Goal: Information Seeking & Learning: Get advice/opinions

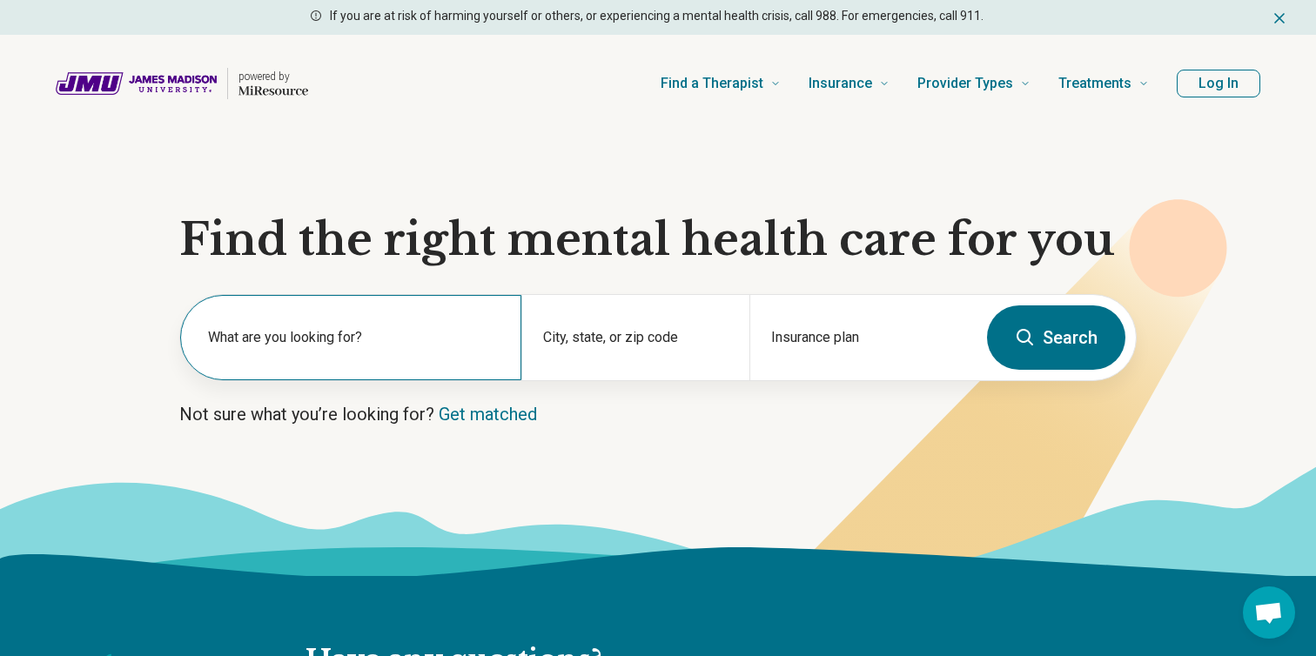
click at [314, 325] on div "What are you looking for?" at bounding box center [350, 337] width 341 height 85
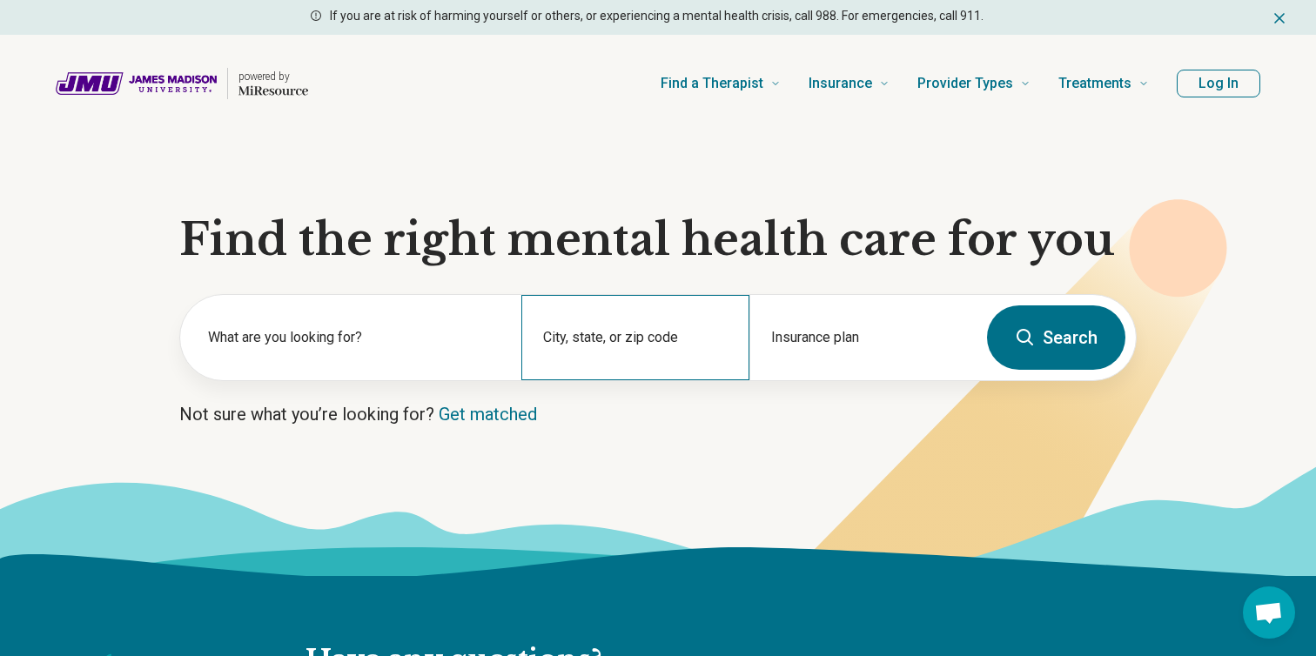
click at [607, 362] on div "City, state, or zip code" at bounding box center [634, 337] width 227 height 85
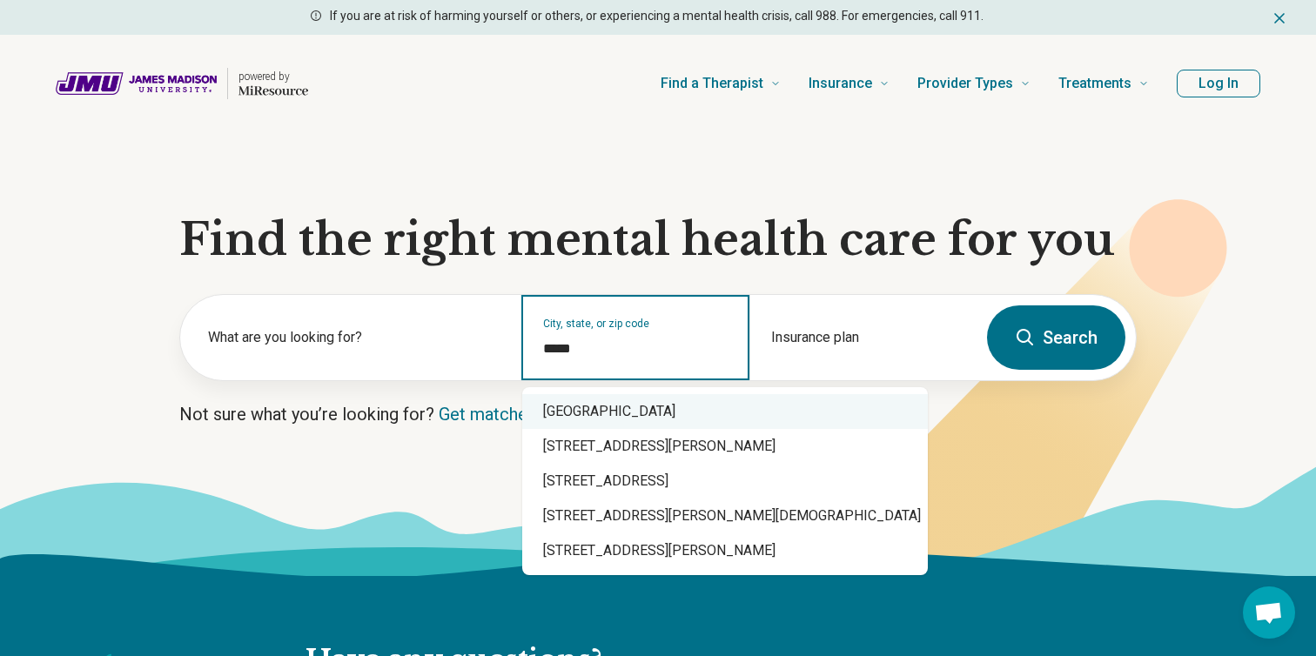
click at [647, 402] on div "Harrisonburg, VA 22801" at bounding box center [725, 411] width 406 height 35
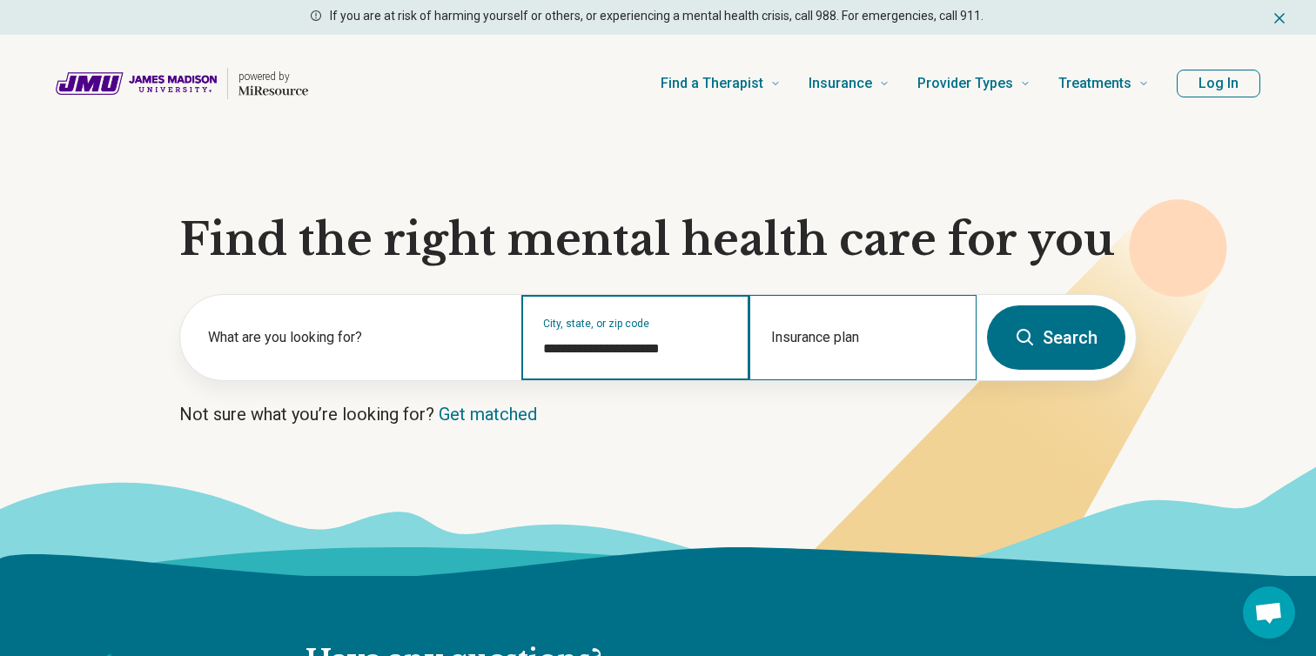
type input "**********"
click at [816, 337] on div "Insurance plan" at bounding box center [862, 337] width 227 height 85
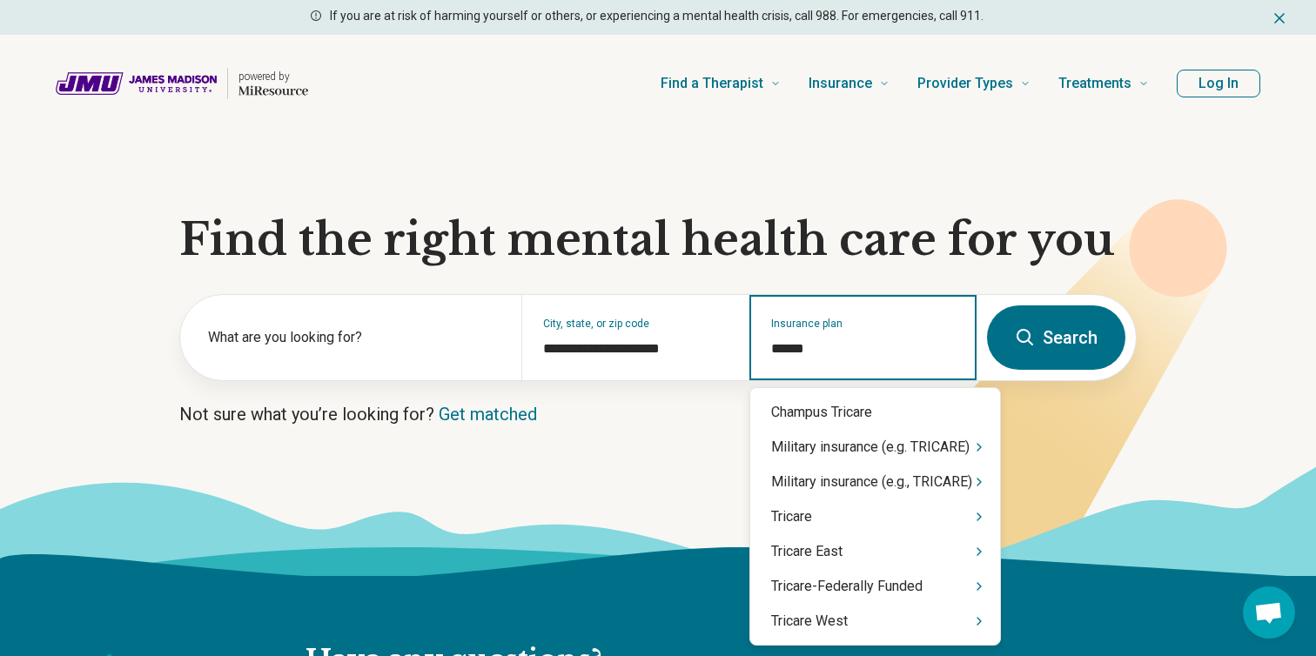
type input "*******"
click at [818, 513] on div "Tricare" at bounding box center [875, 517] width 250 height 35
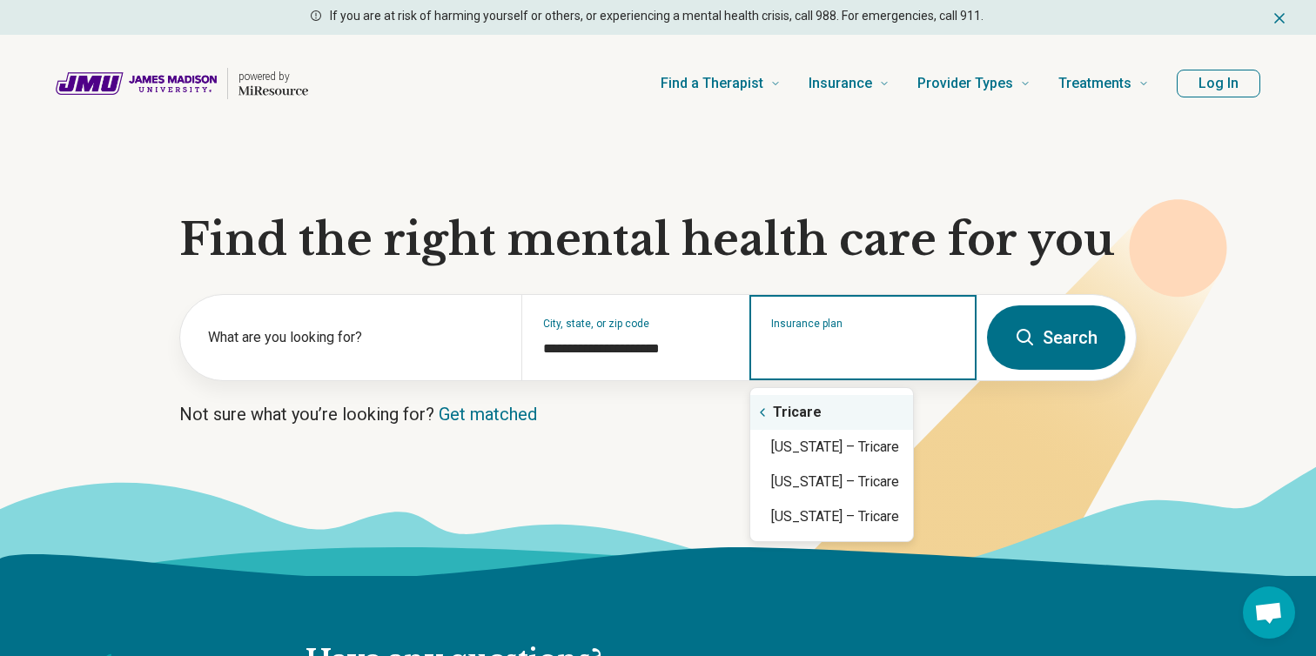
click at [762, 414] on icon "Suggestions" at bounding box center [762, 412] width 3 height 7
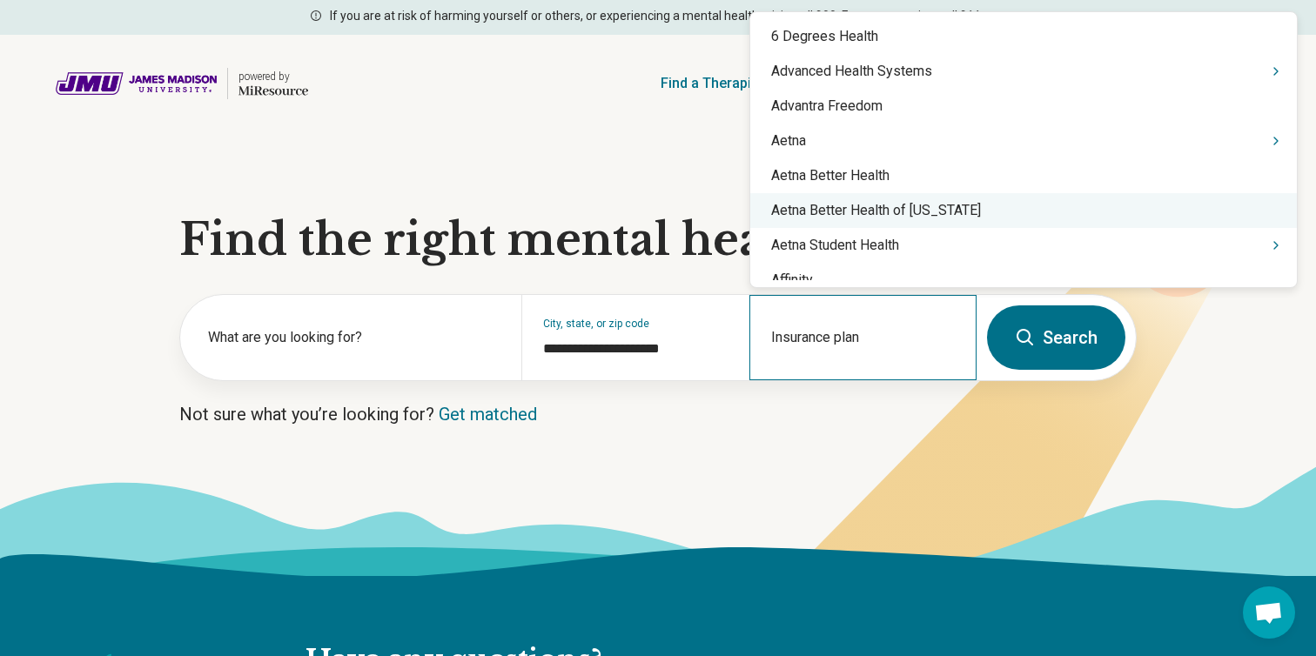
click at [835, 348] on input "Insurance plan" at bounding box center [863, 351] width 184 height 21
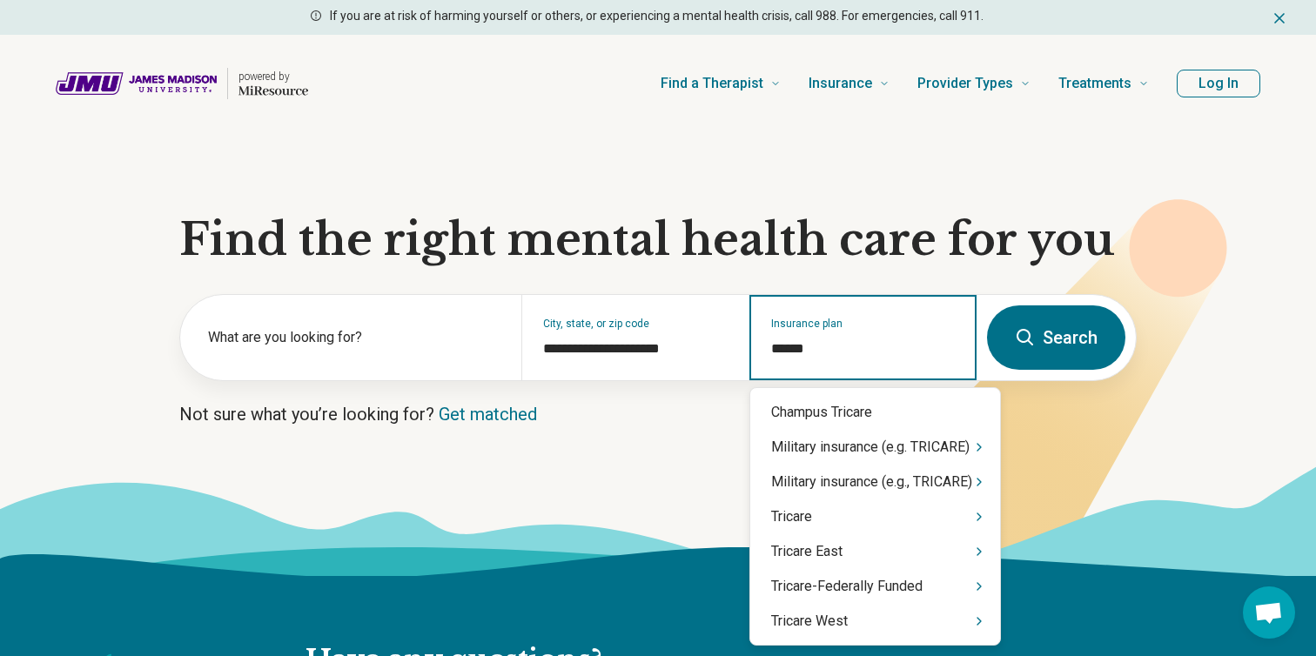
type input "*******"
click at [866, 447] on div "Military insurance (e.g. TRICARE)" at bounding box center [875, 447] width 250 height 35
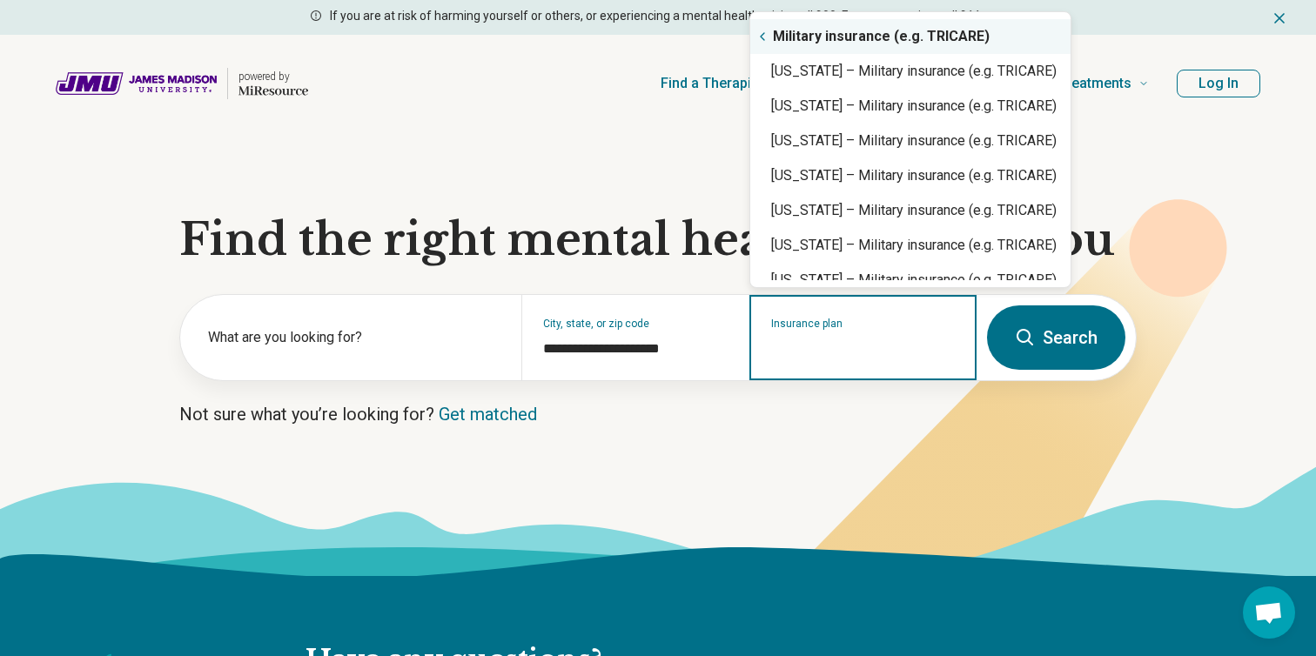
click at [765, 36] on icon "Suggestions" at bounding box center [762, 37] width 14 height 14
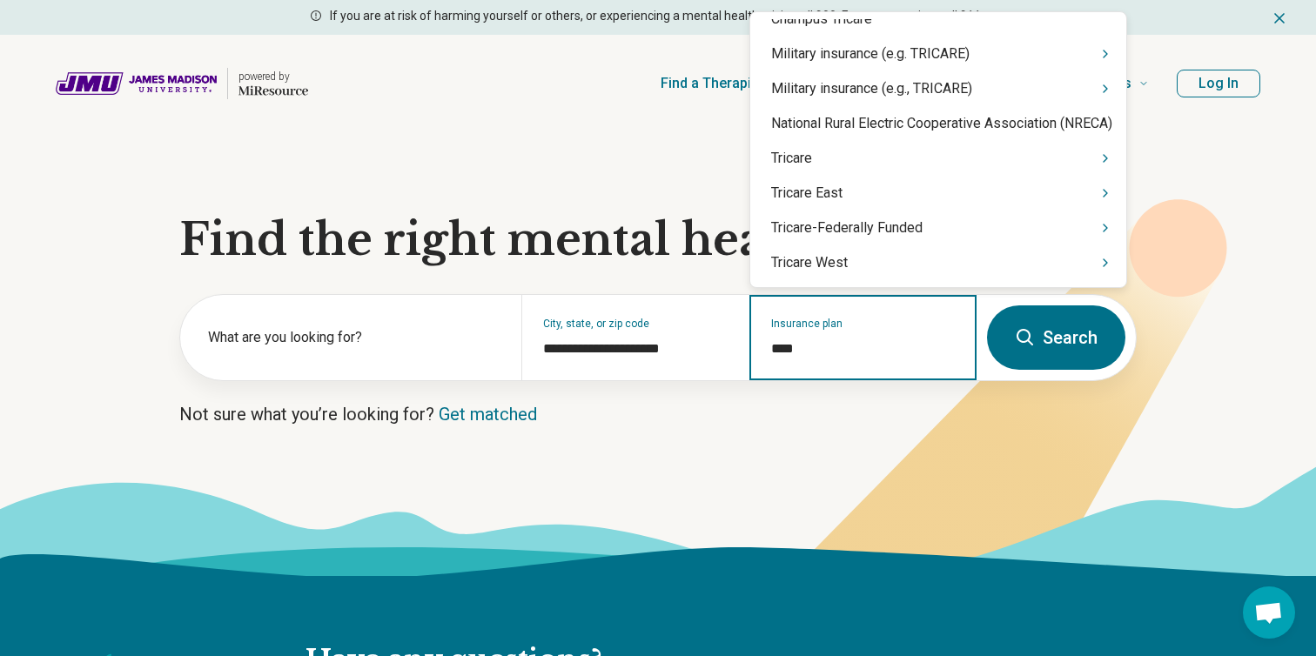
scroll to position [52, 0]
type input "*****"
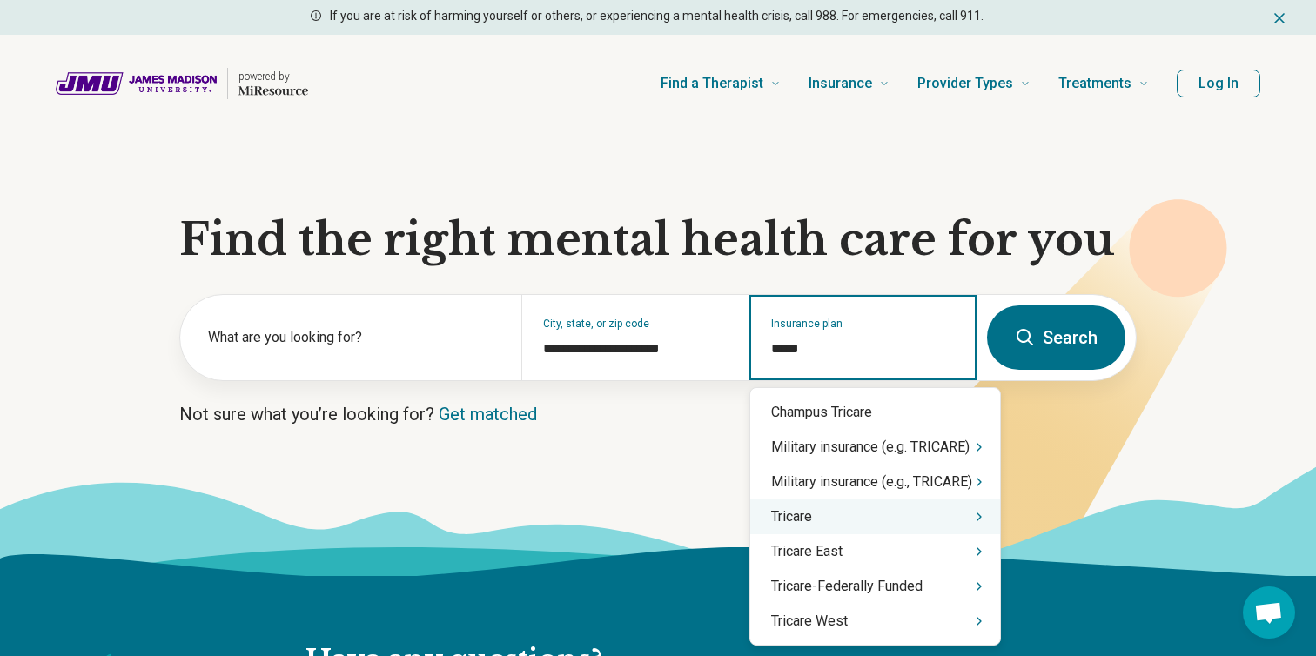
click at [844, 520] on div "Tricare" at bounding box center [875, 517] width 250 height 35
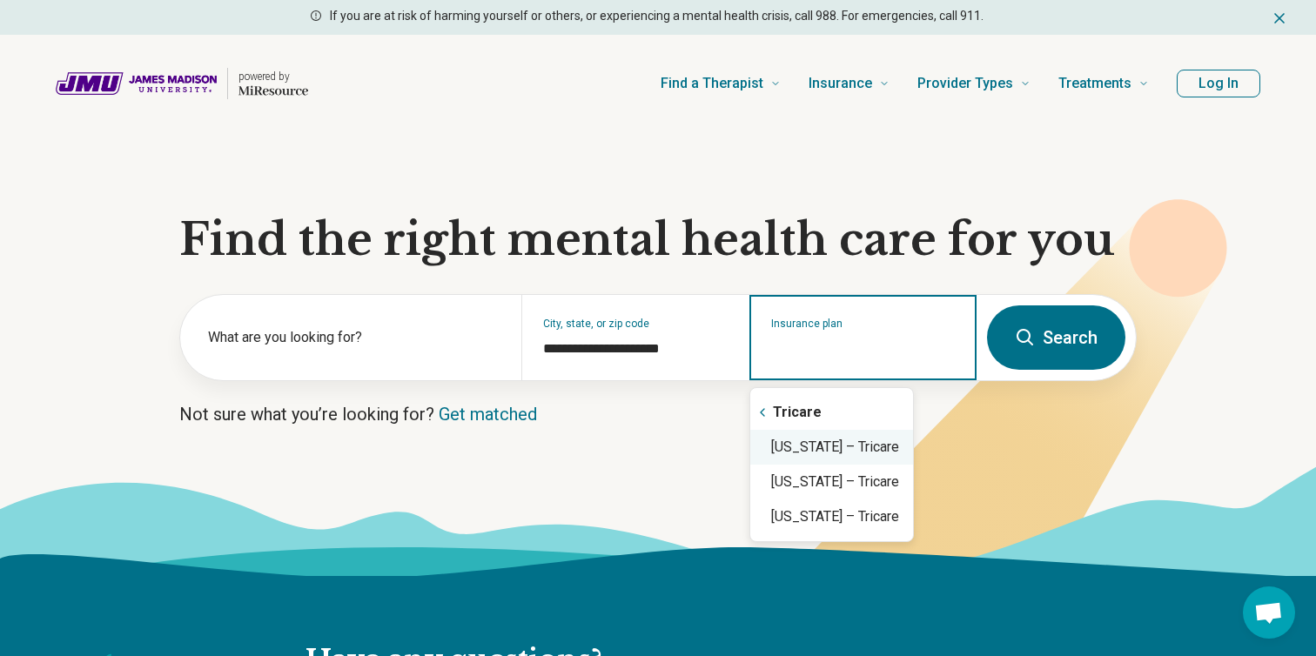
click at [839, 453] on div "Virginia – Tricare" at bounding box center [831, 447] width 163 height 35
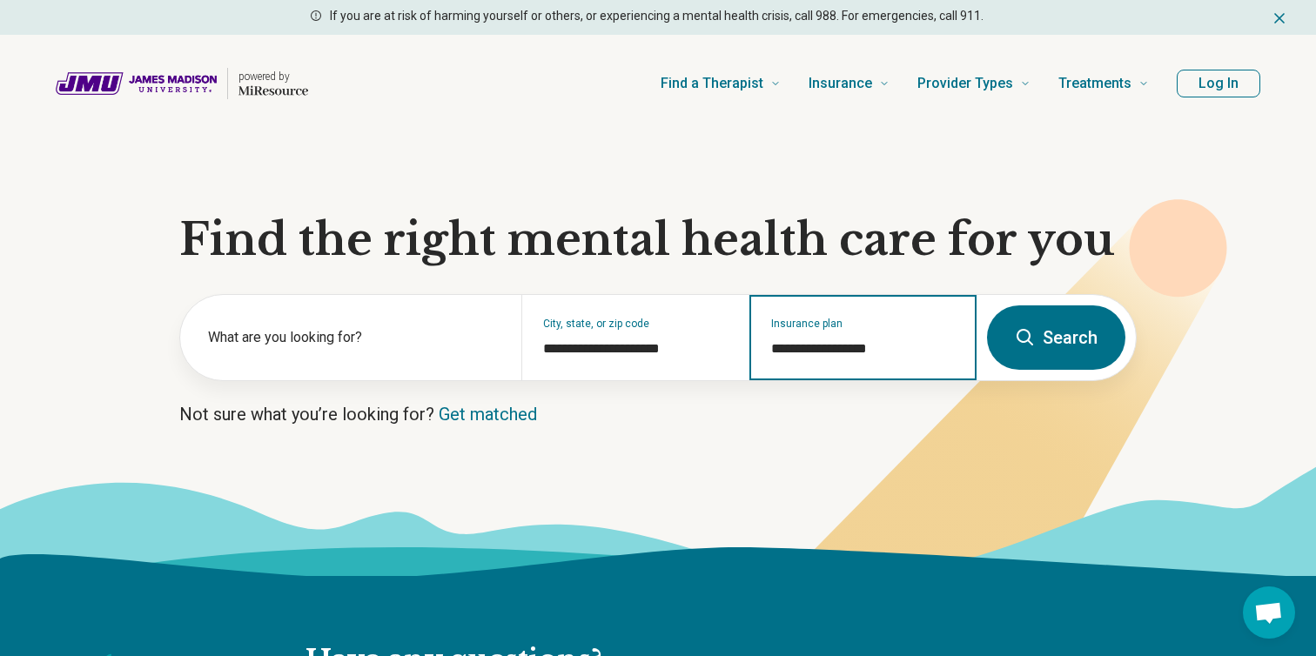
type input "**********"
click at [1103, 365] on button "Search" at bounding box center [1056, 337] width 138 height 64
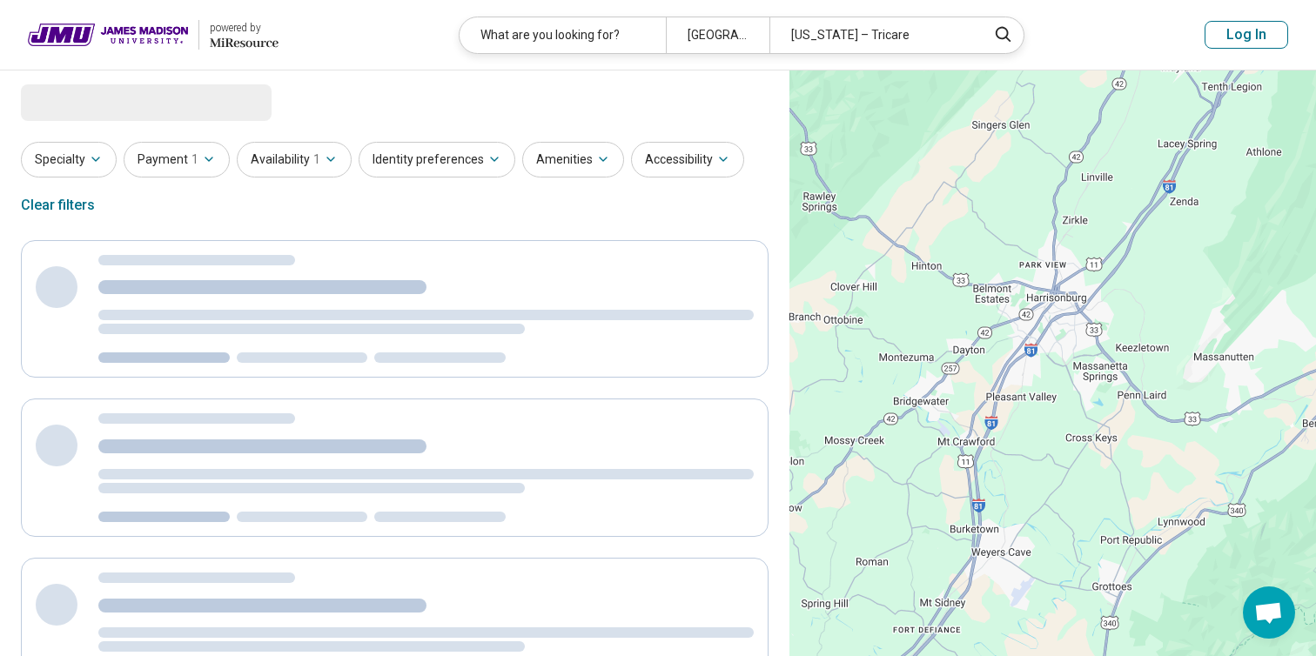
select select "***"
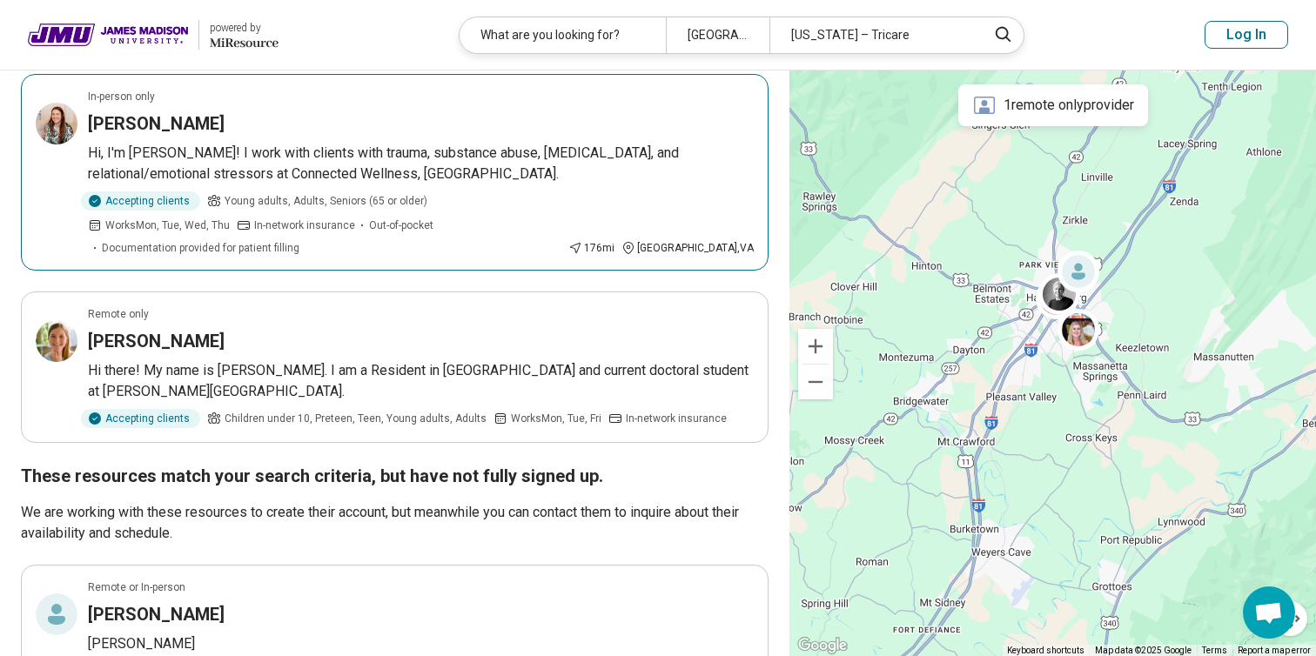
scroll to position [903, 0]
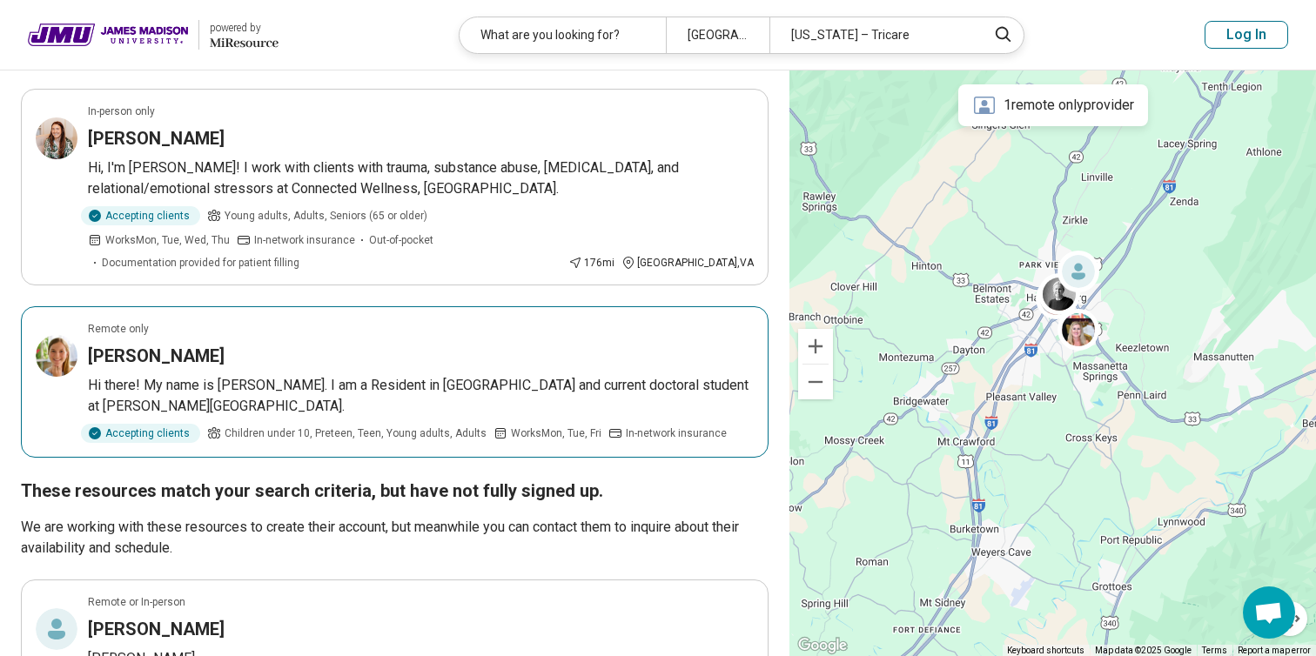
click at [421, 355] on div "Katie Dolieslager" at bounding box center [421, 356] width 666 height 24
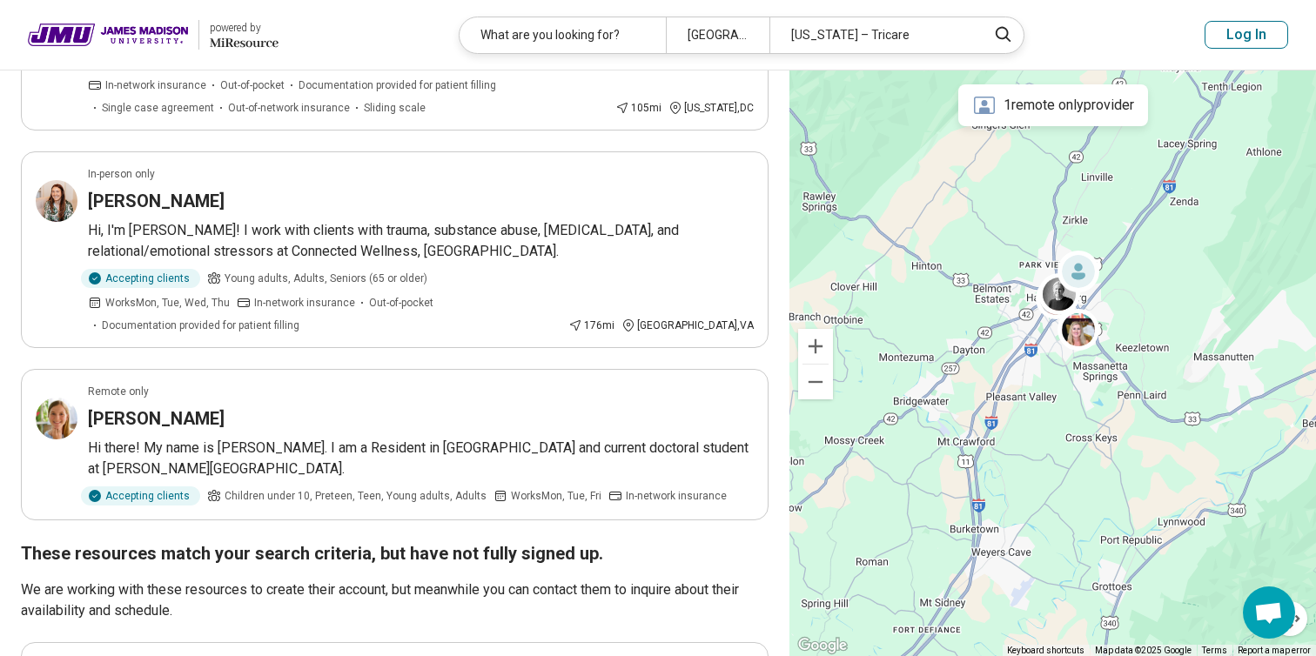
scroll to position [835, 0]
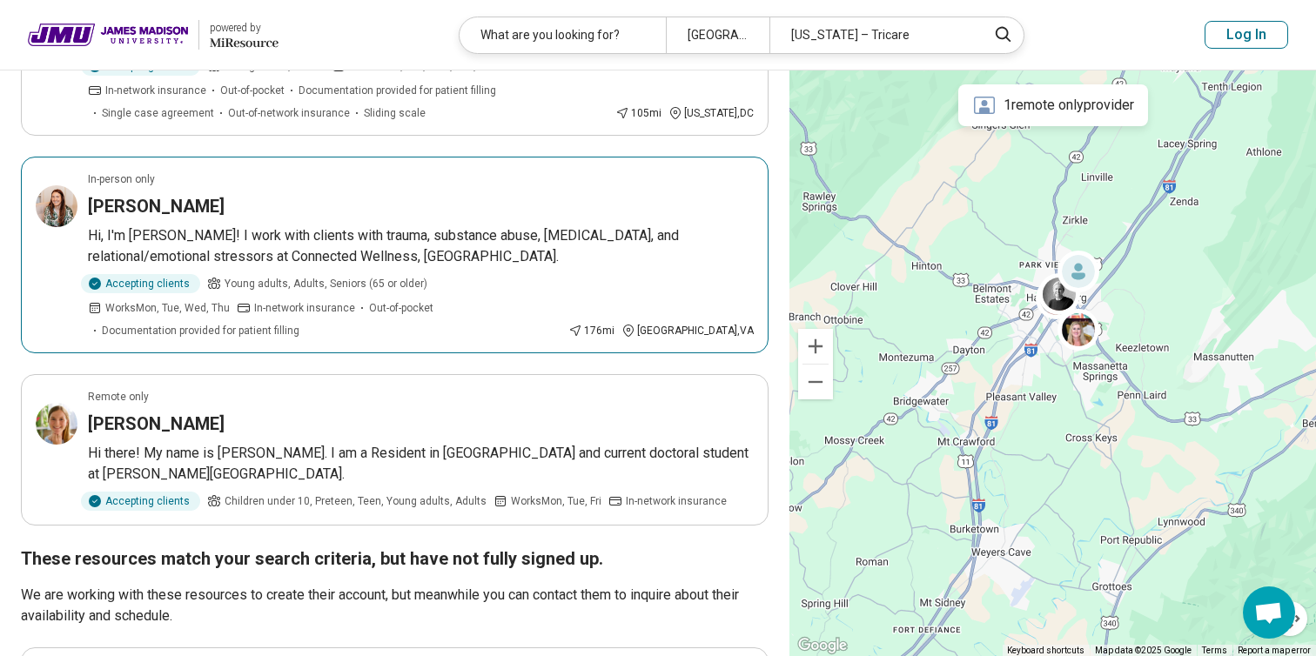
click at [352, 218] on div "Francis Lamm" at bounding box center [421, 206] width 666 height 24
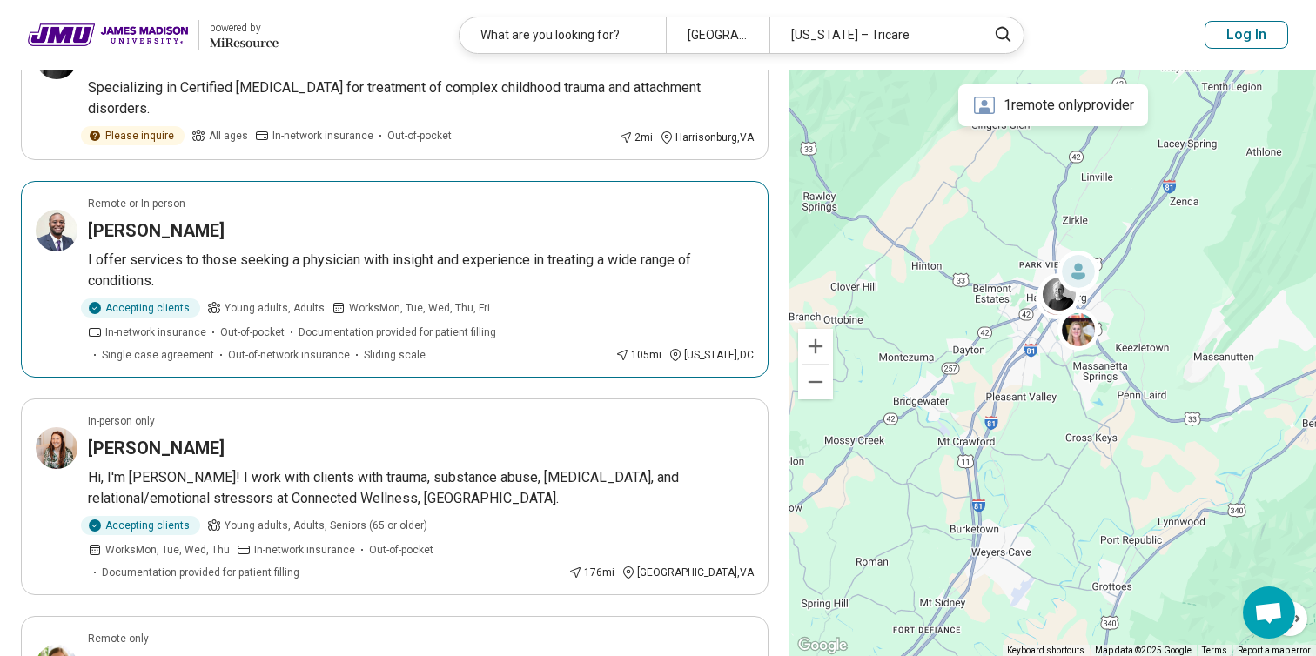
scroll to position [587, 0]
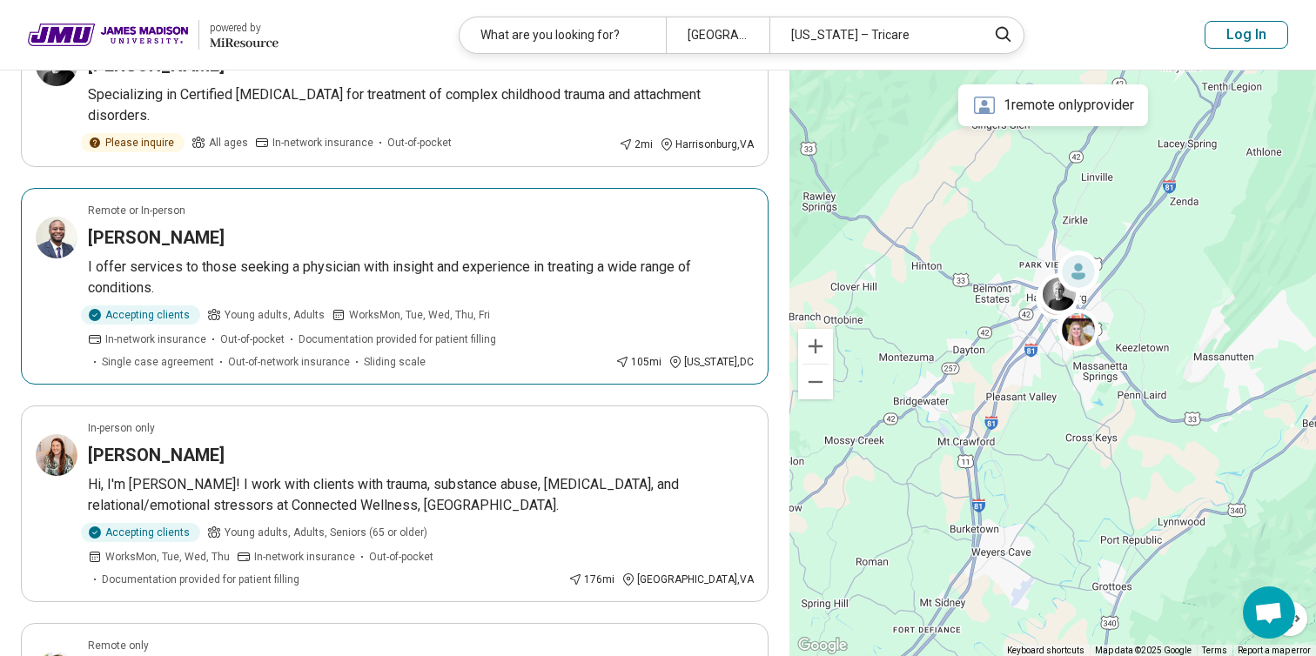
click at [360, 250] on div "Derrick Brooks" at bounding box center [421, 237] width 666 height 24
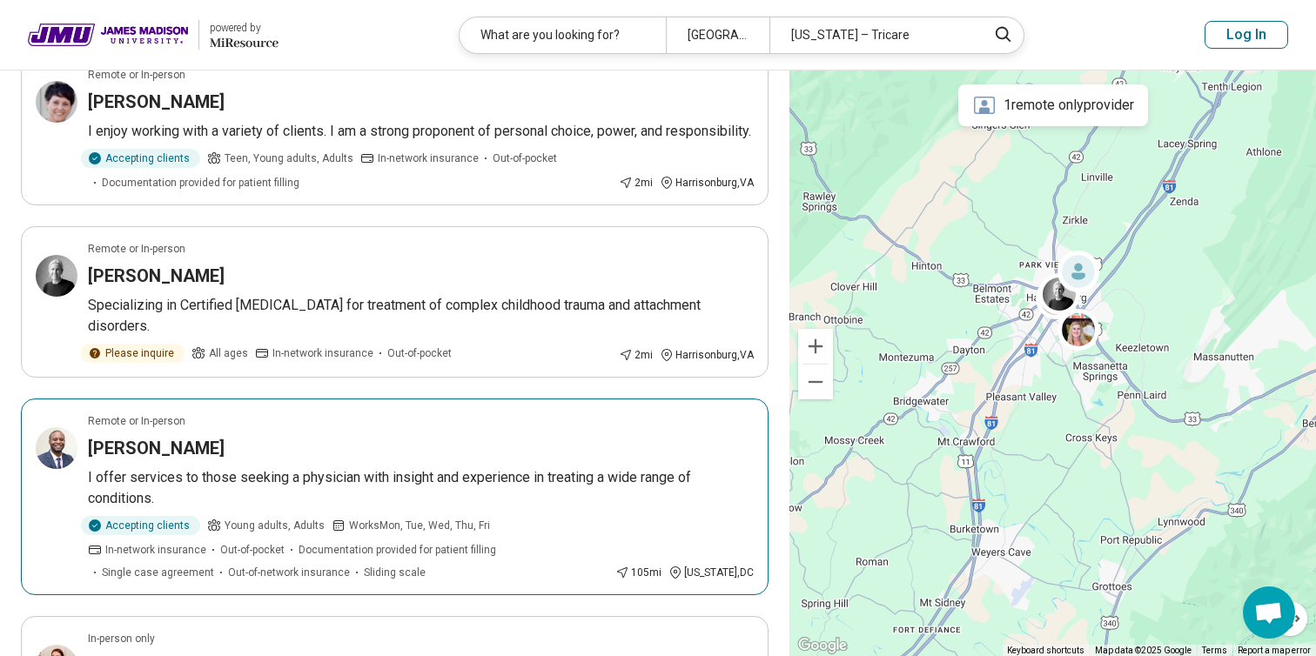
scroll to position [363, 0]
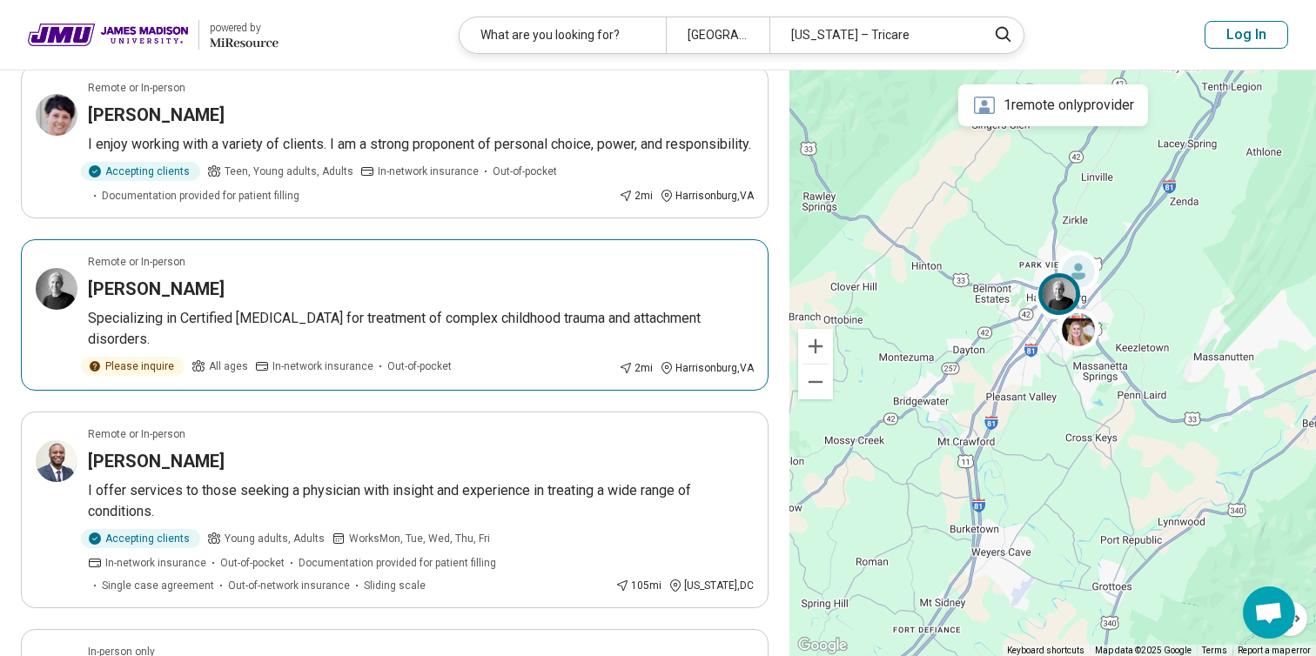
click at [458, 301] on div "Jenny Kuszyk" at bounding box center [421, 289] width 666 height 24
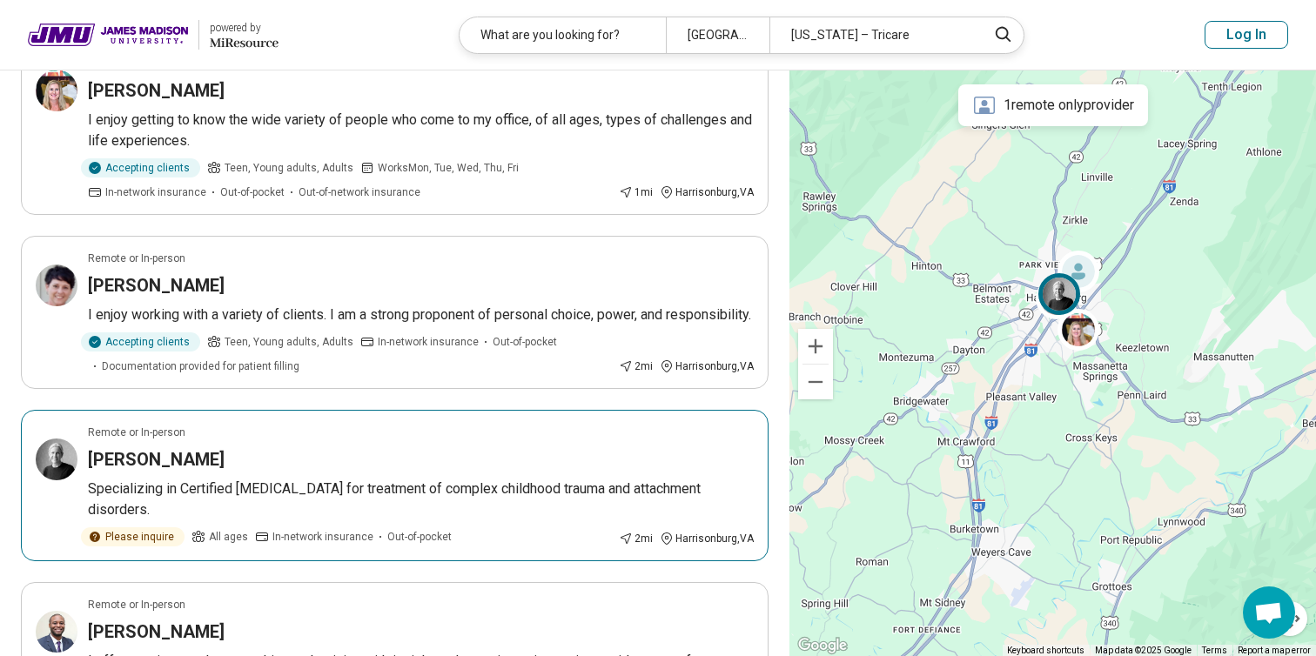
scroll to position [191, 0]
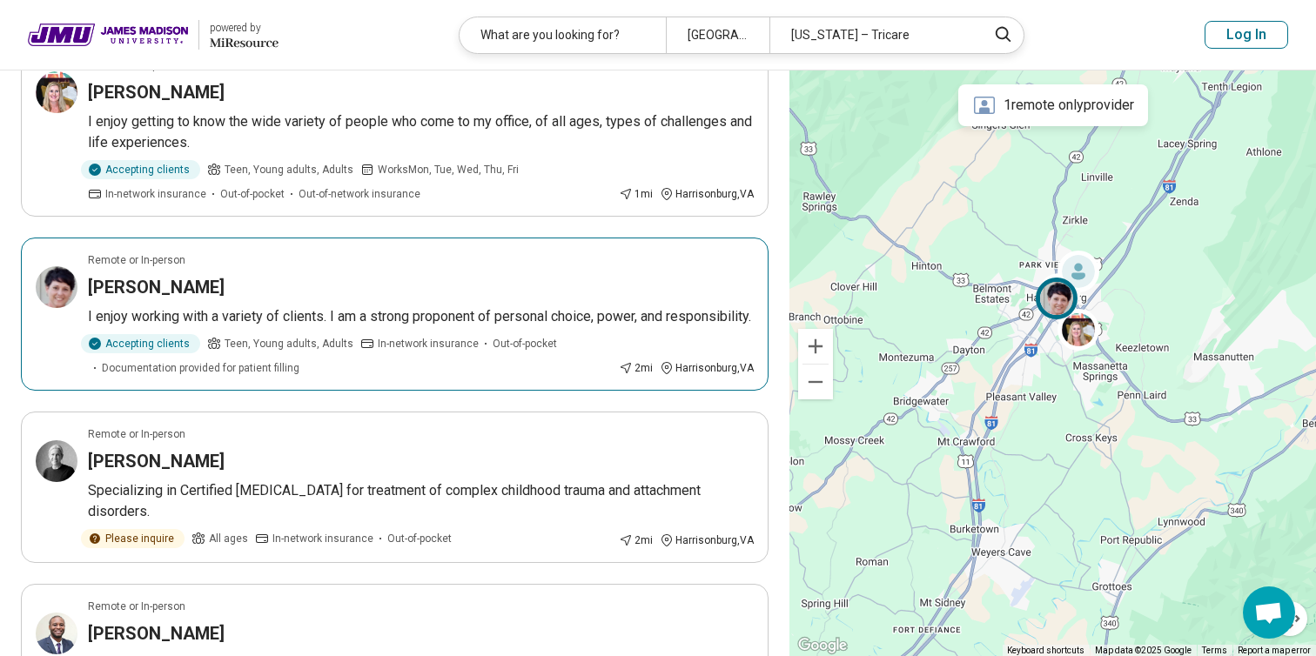
click at [435, 271] on article "Remote or In-person Robin Windsor I enjoy working with a variety of clients. I …" at bounding box center [395, 314] width 748 height 153
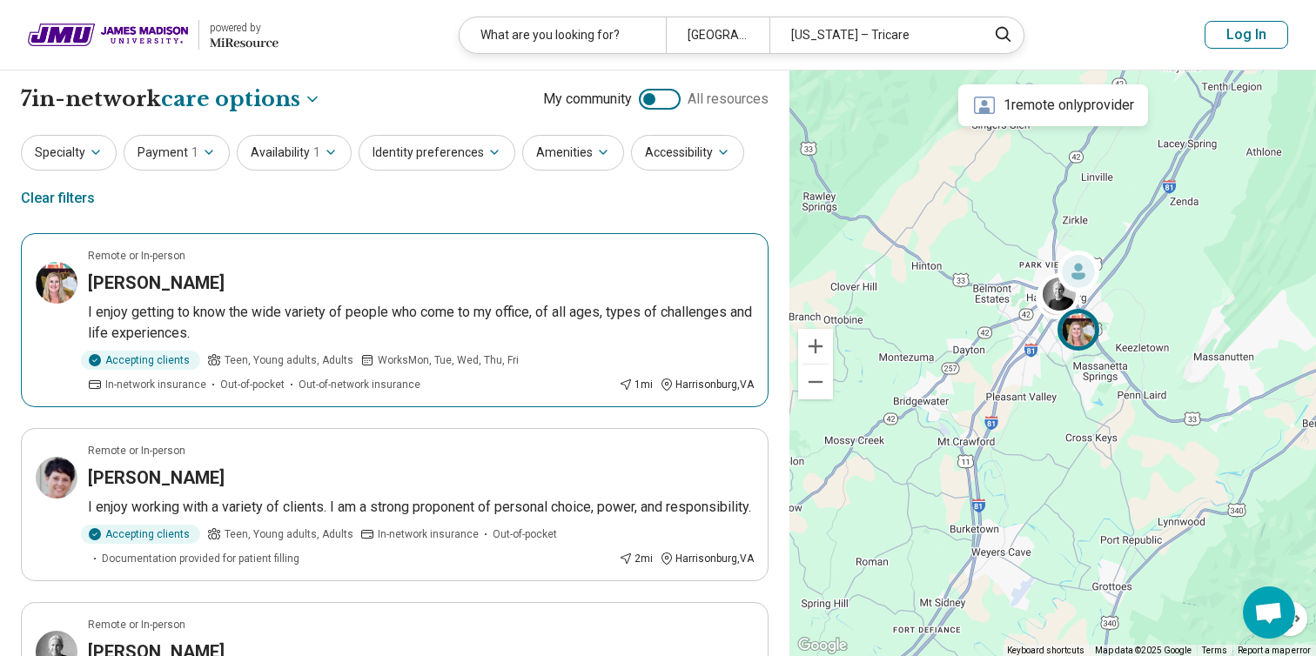
click at [381, 280] on div "[PERSON_NAME]" at bounding box center [421, 283] width 666 height 24
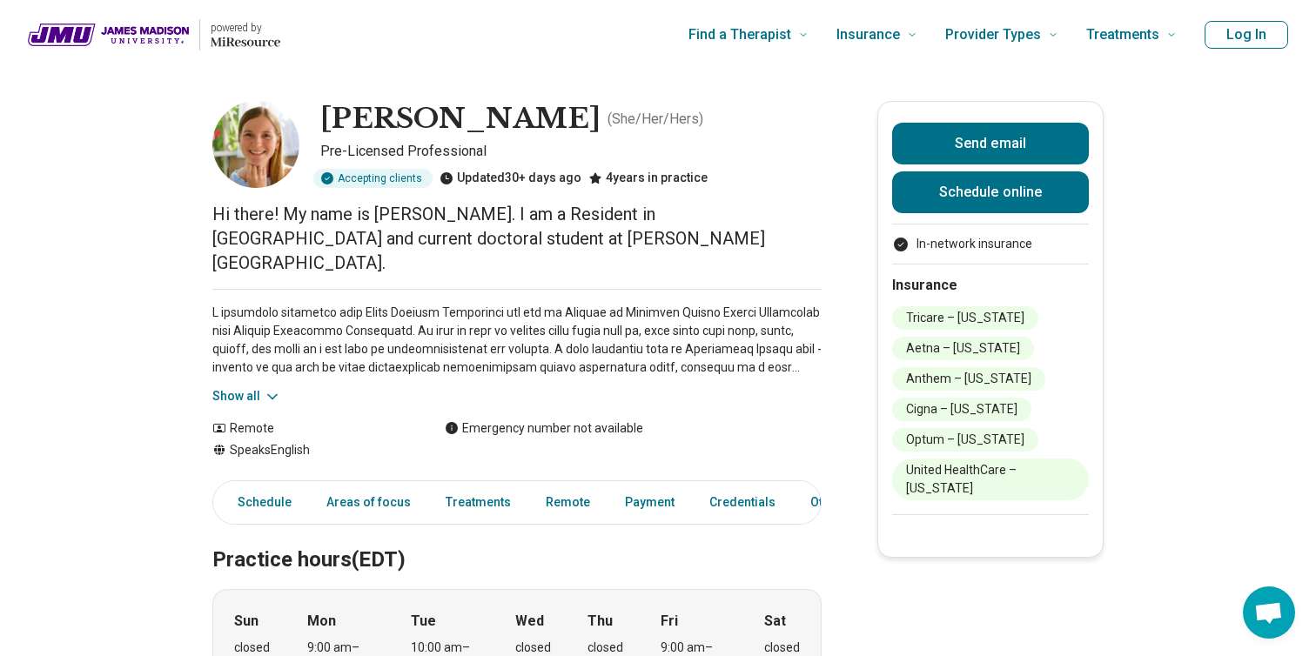
click at [268, 388] on icon at bounding box center [272, 396] width 17 height 17
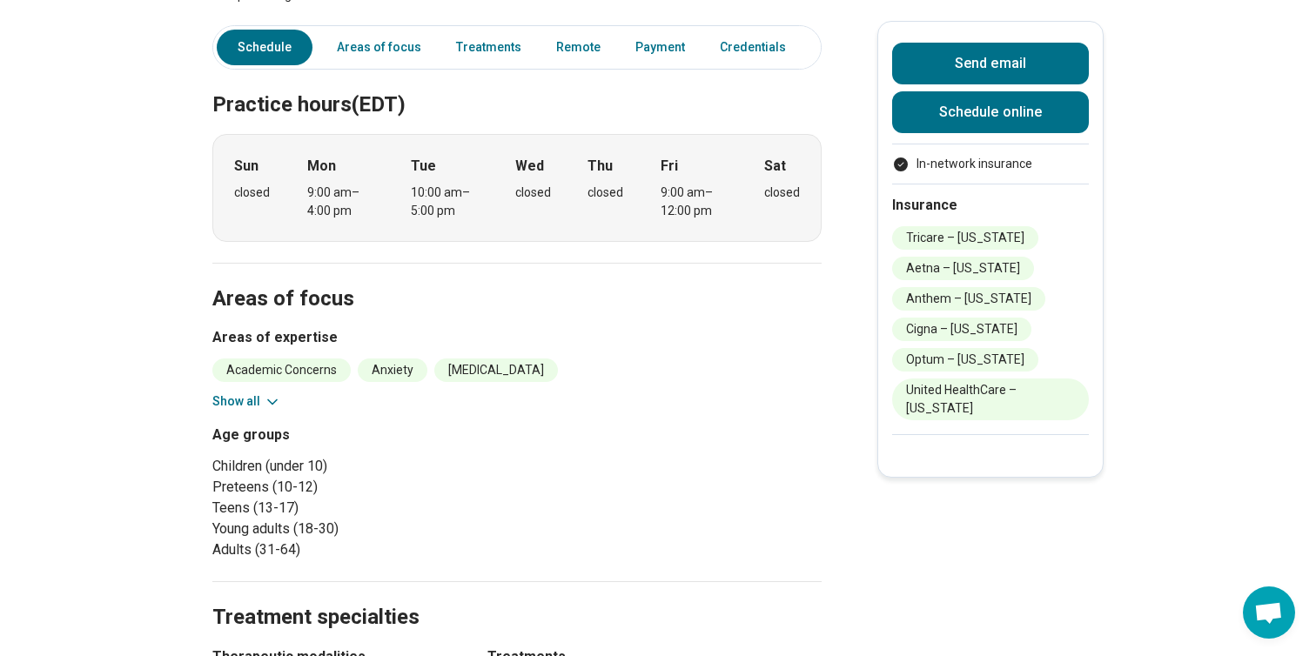
scroll to position [554, 0]
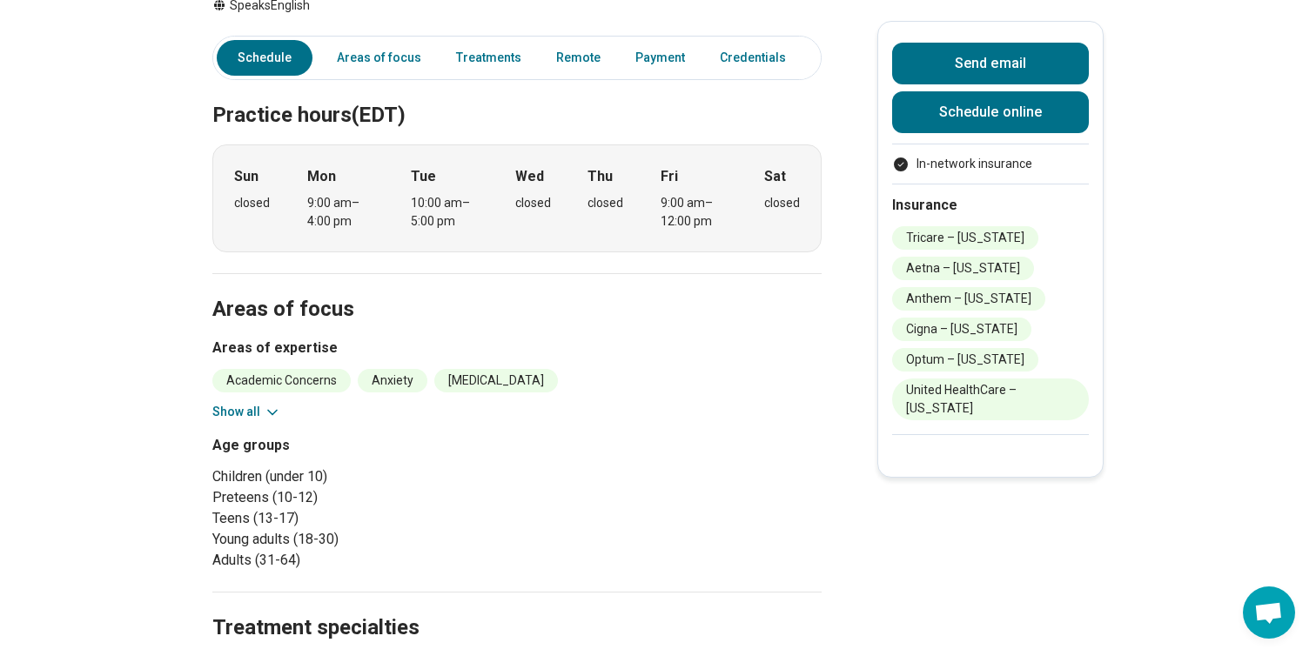
click at [269, 404] on icon at bounding box center [272, 412] width 17 height 17
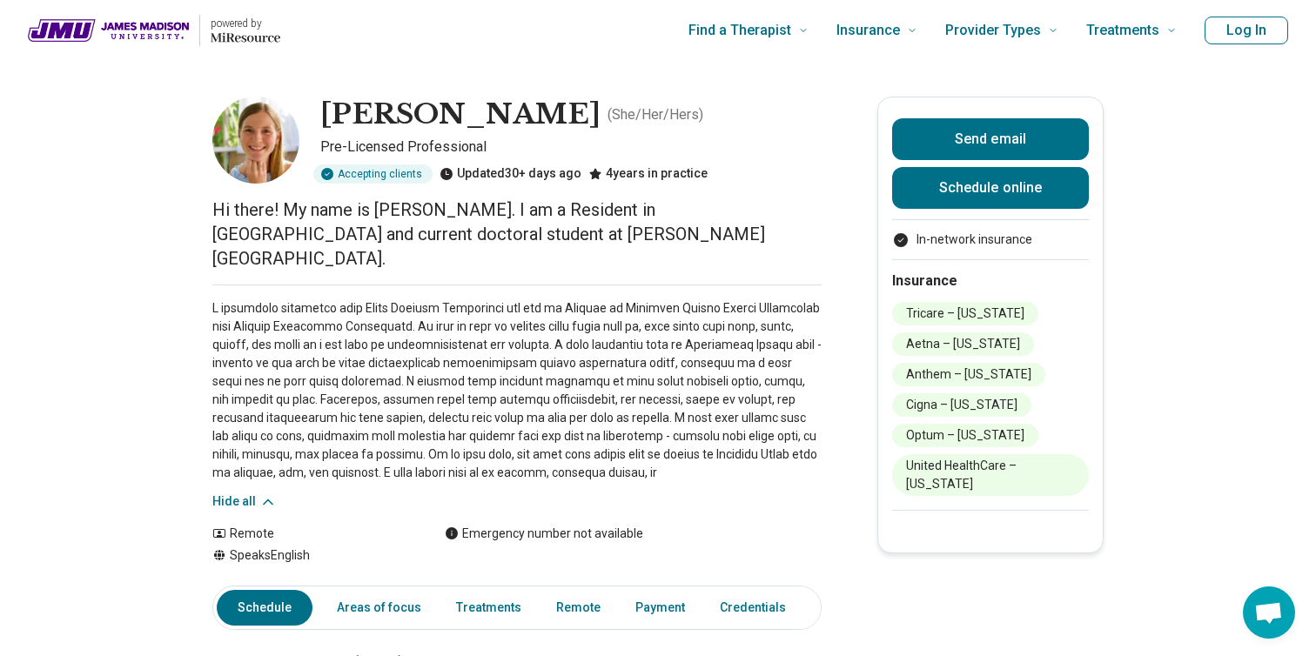
scroll to position [0, 0]
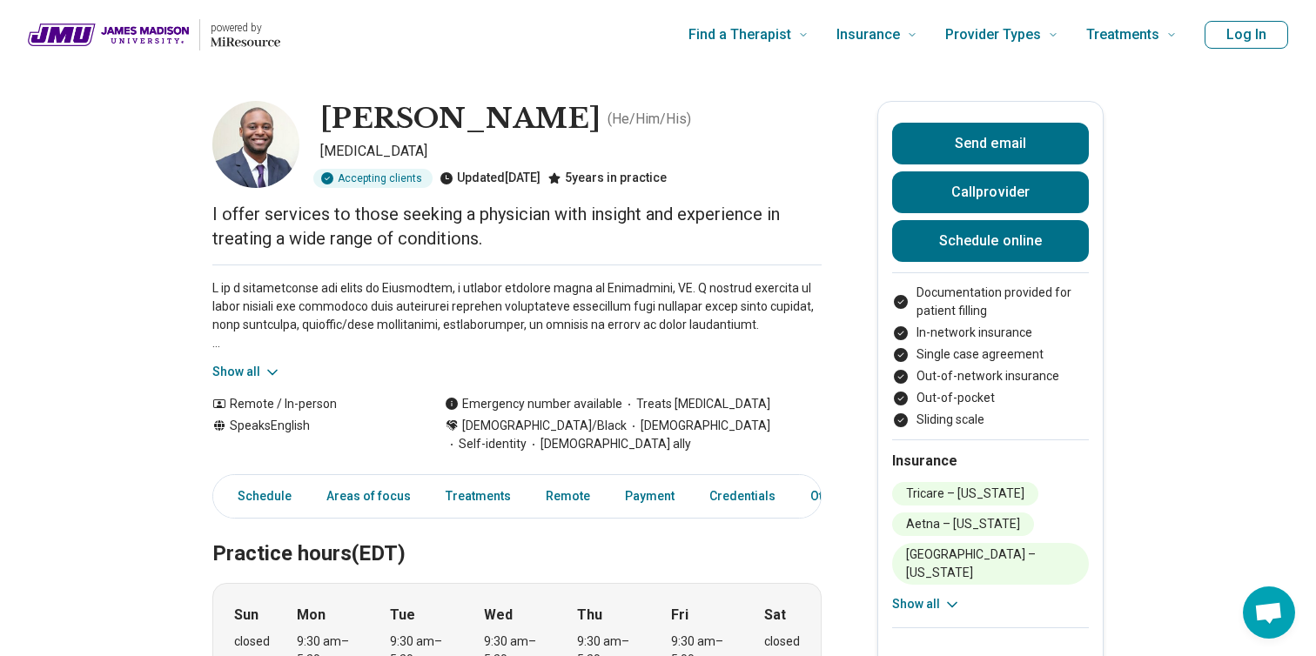
click at [248, 371] on button "Show all" at bounding box center [246, 372] width 69 height 18
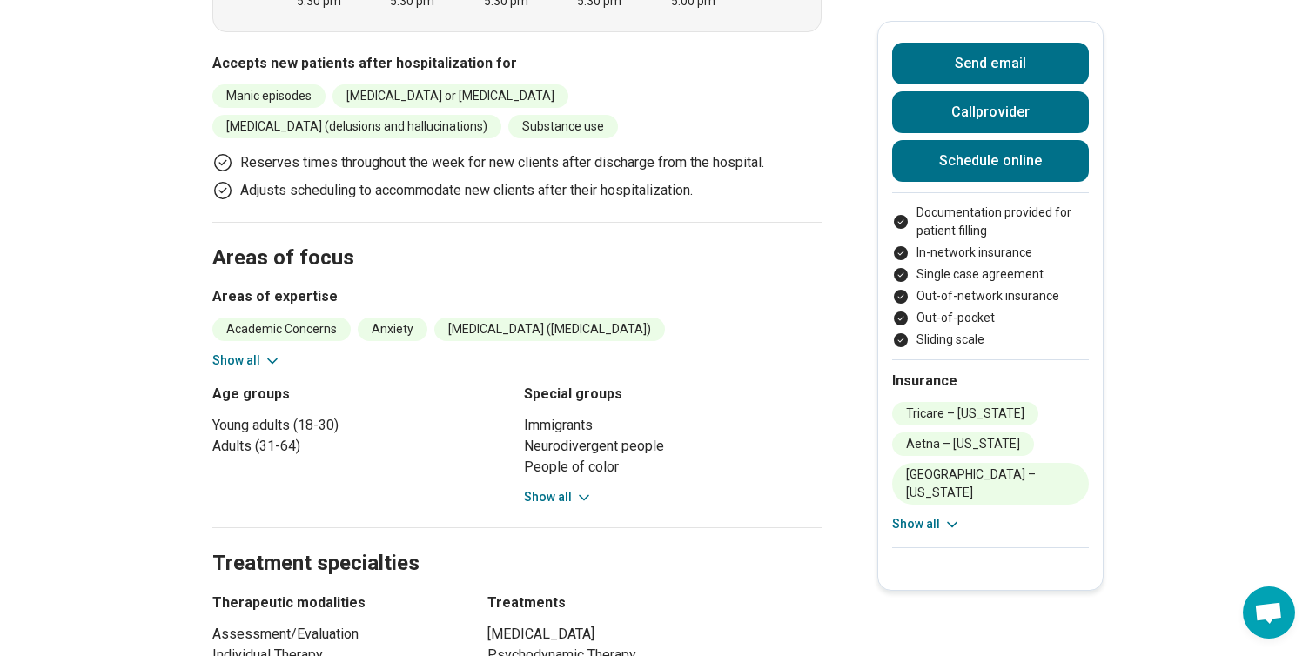
scroll to position [1010, 0]
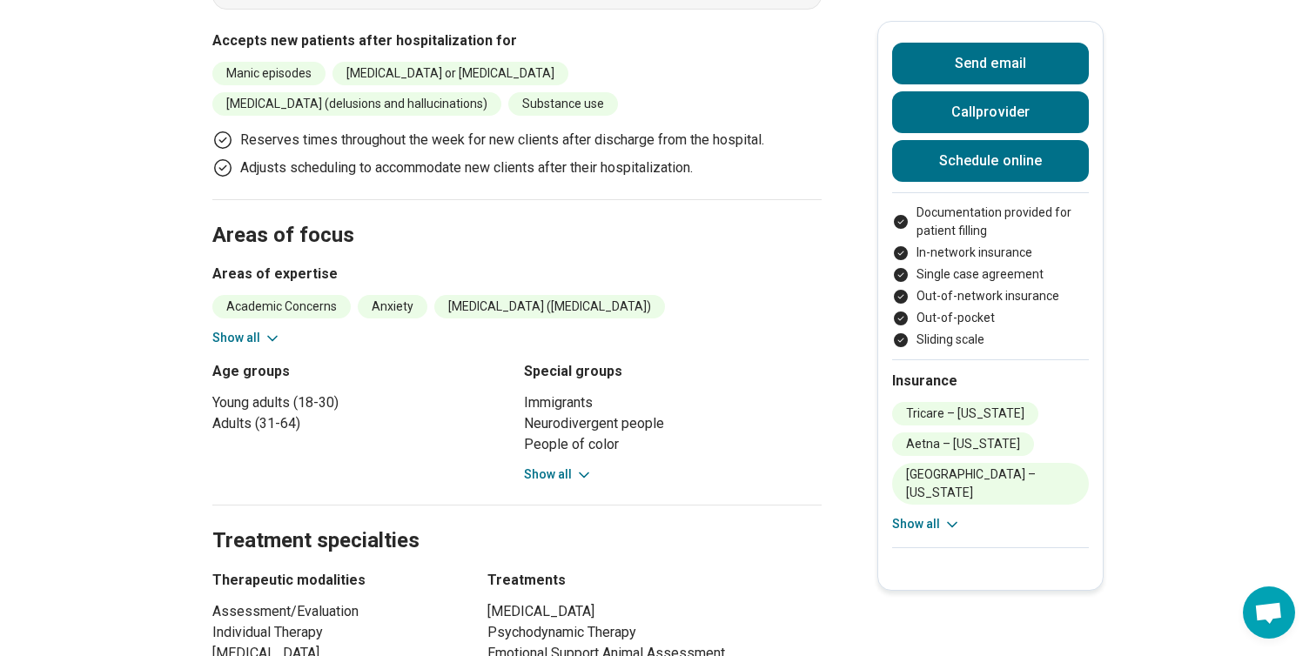
click at [270, 337] on icon at bounding box center [272, 338] width 17 height 17
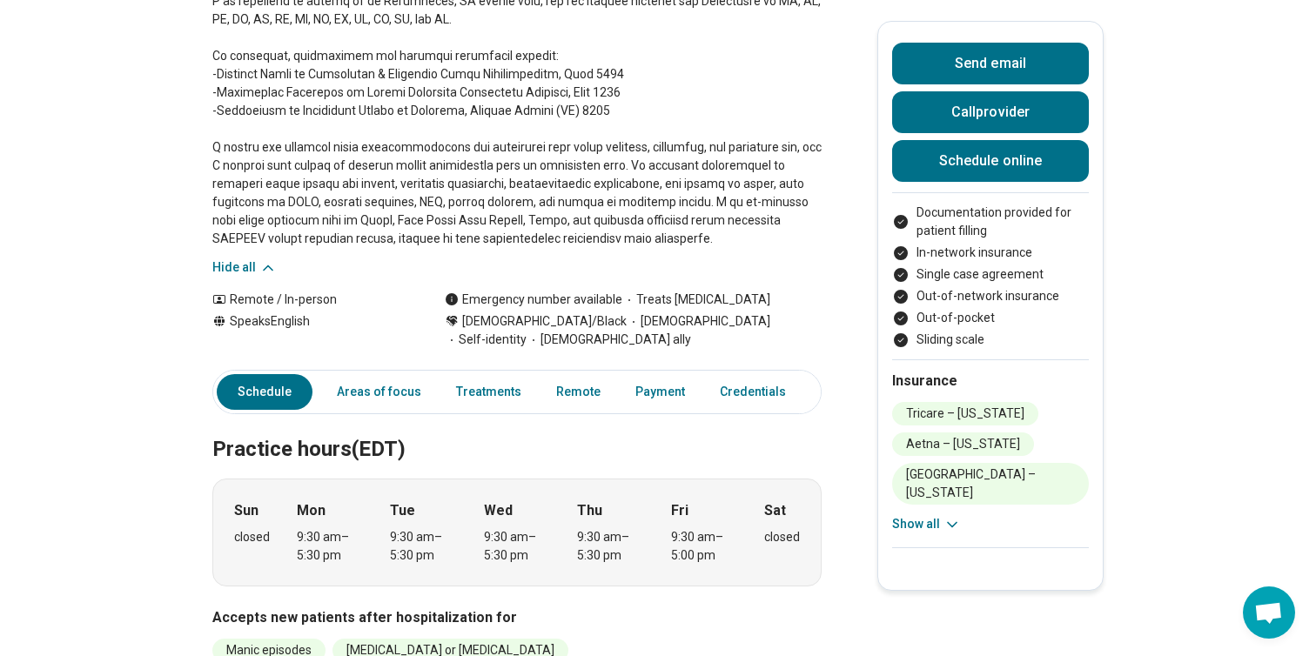
scroll to position [0, 0]
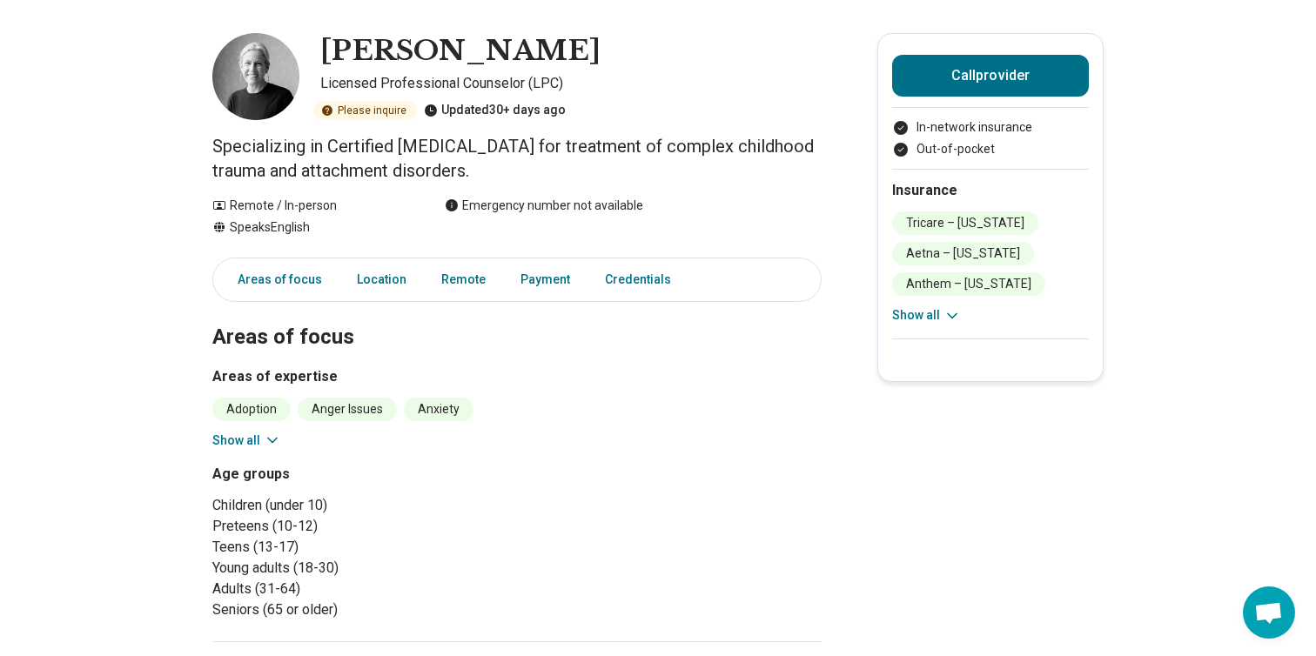
scroll to position [71, 0]
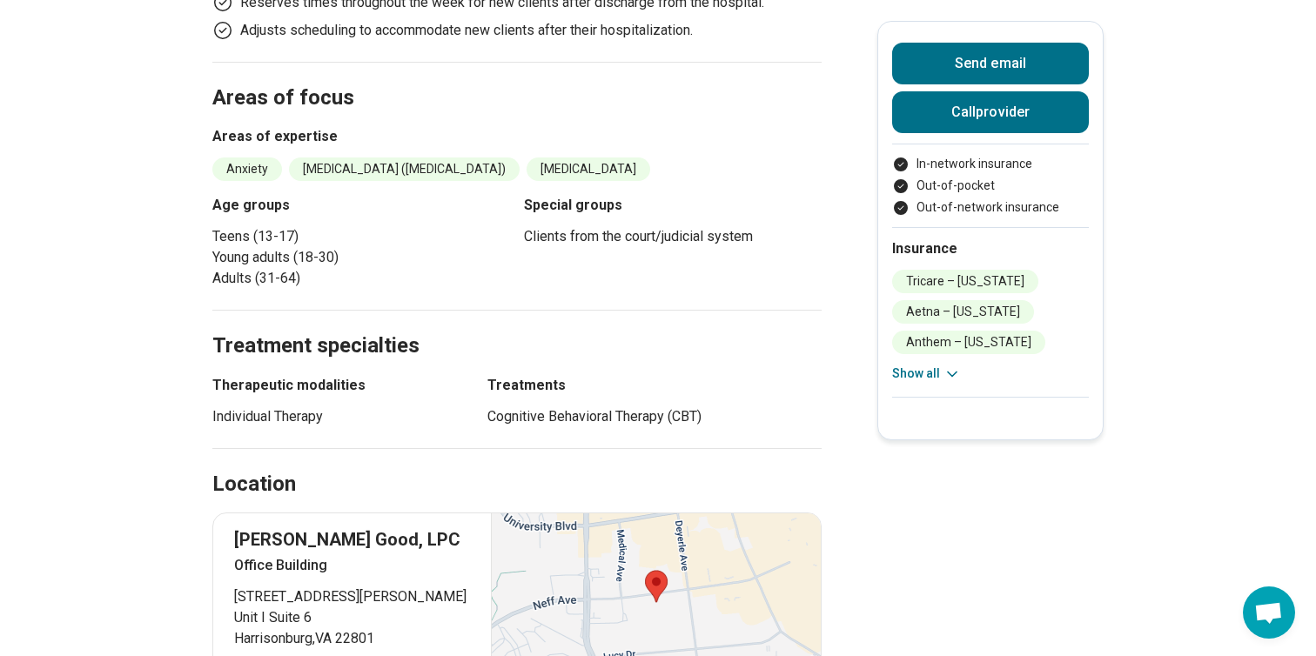
scroll to position [801, 0]
